Goal: Information Seeking & Learning: Learn about a topic

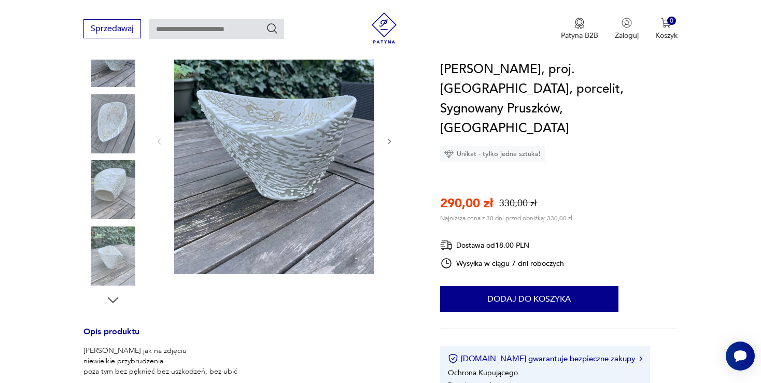
click at [109, 127] on img at bounding box center [112, 123] width 59 height 59
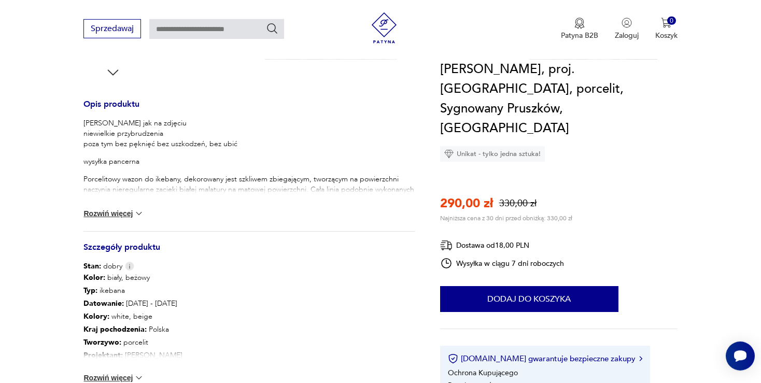
scroll to position [438, 0]
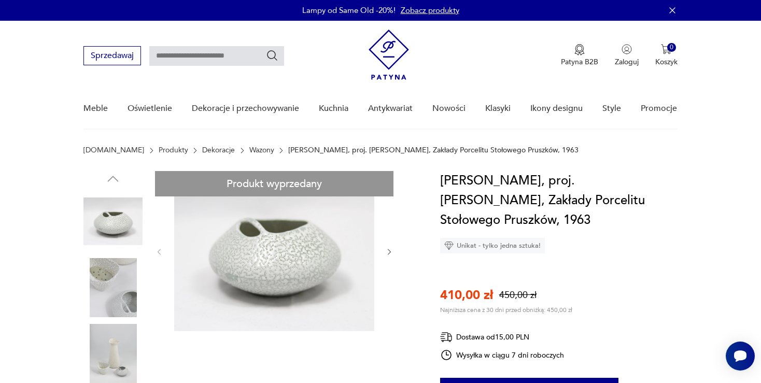
scroll to position [109, 0]
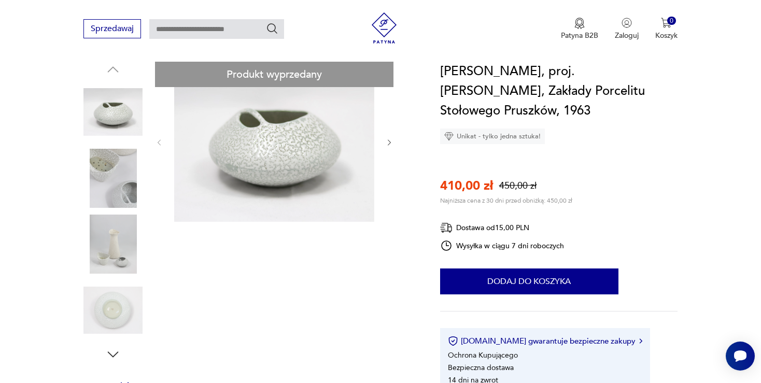
click at [111, 173] on img at bounding box center [112, 178] width 59 height 59
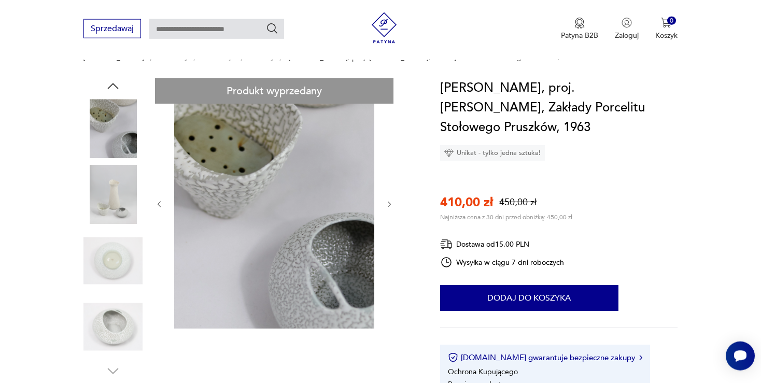
scroll to position [54, 0]
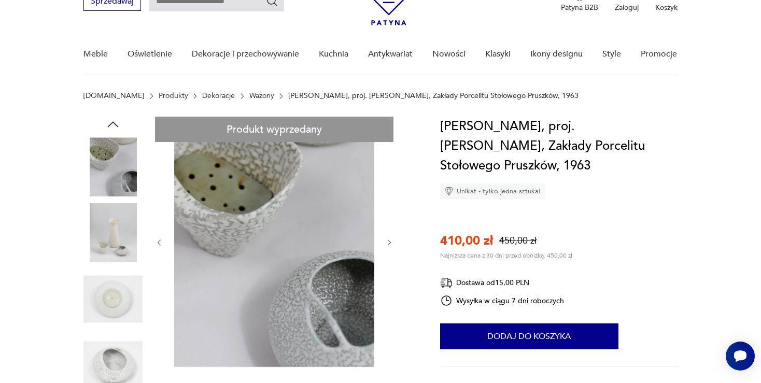
click at [115, 224] on img at bounding box center [112, 233] width 59 height 59
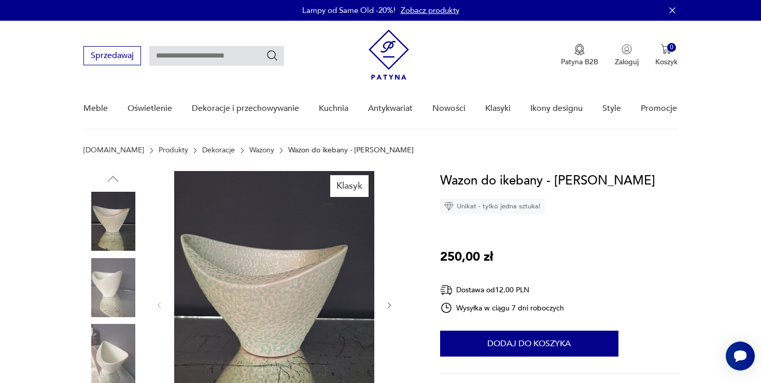
click at [263, 283] on img at bounding box center [274, 304] width 200 height 267
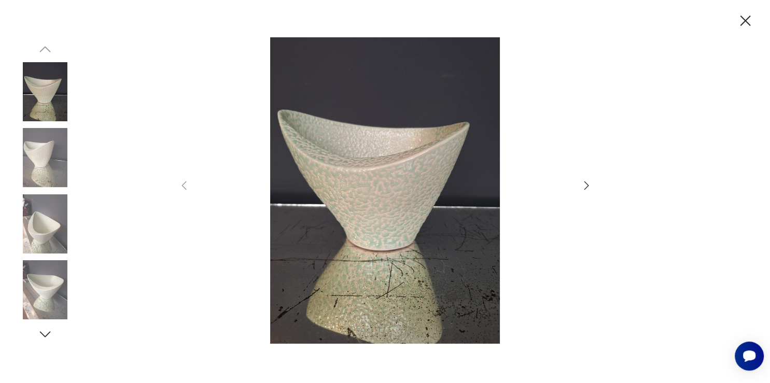
click at [587, 184] on icon "button" at bounding box center [586, 185] width 12 height 12
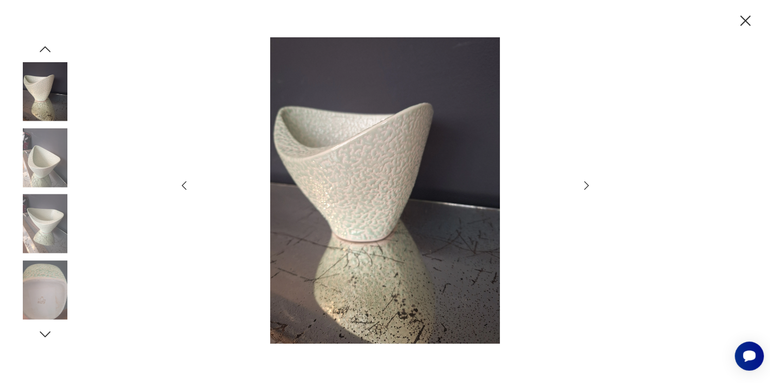
click at [587, 184] on icon "button" at bounding box center [586, 185] width 12 height 12
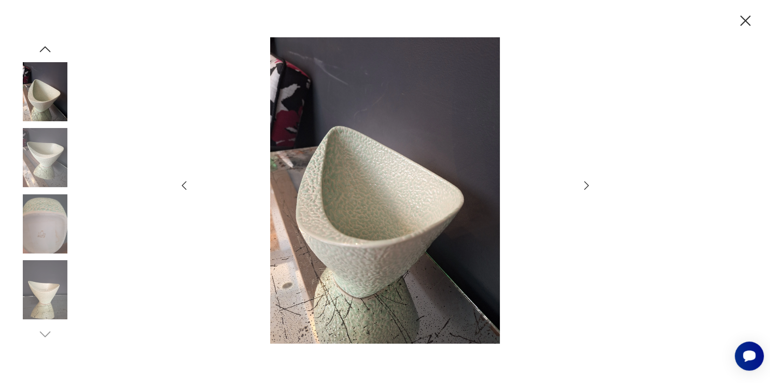
click at [587, 184] on icon "button" at bounding box center [586, 185] width 12 height 12
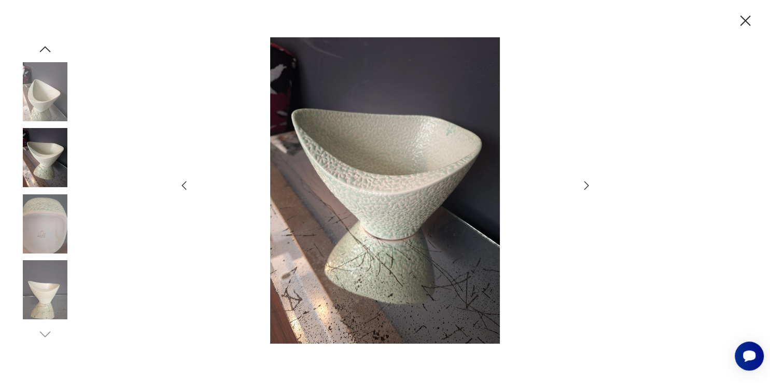
click at [587, 184] on icon "button" at bounding box center [586, 185] width 12 height 12
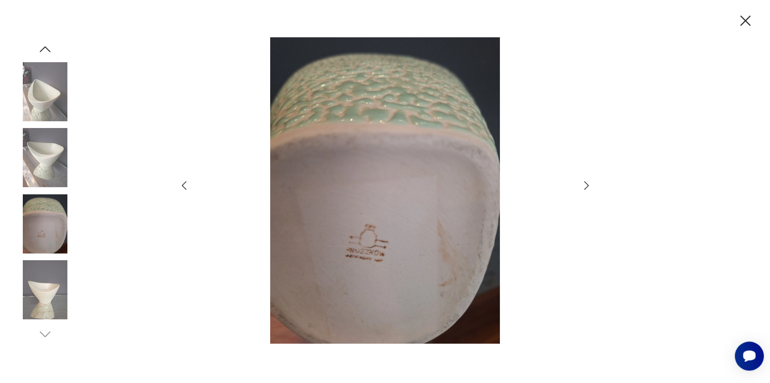
click at [587, 184] on icon "button" at bounding box center [586, 185] width 12 height 12
